Goal: Communication & Community: Connect with others

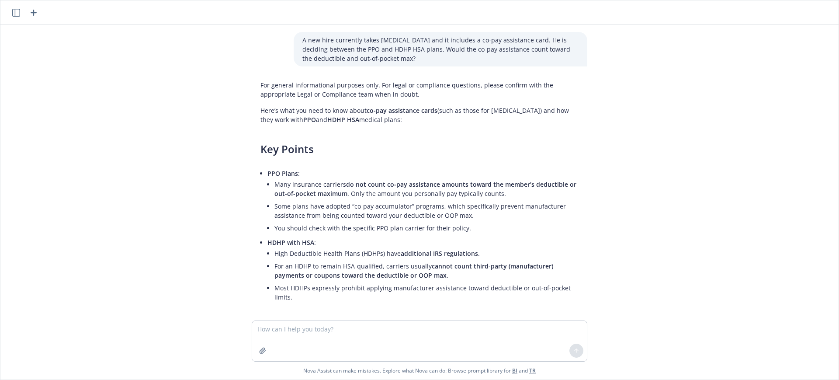
scroll to position [156, 0]
